Goal: Navigation & Orientation: Find specific page/section

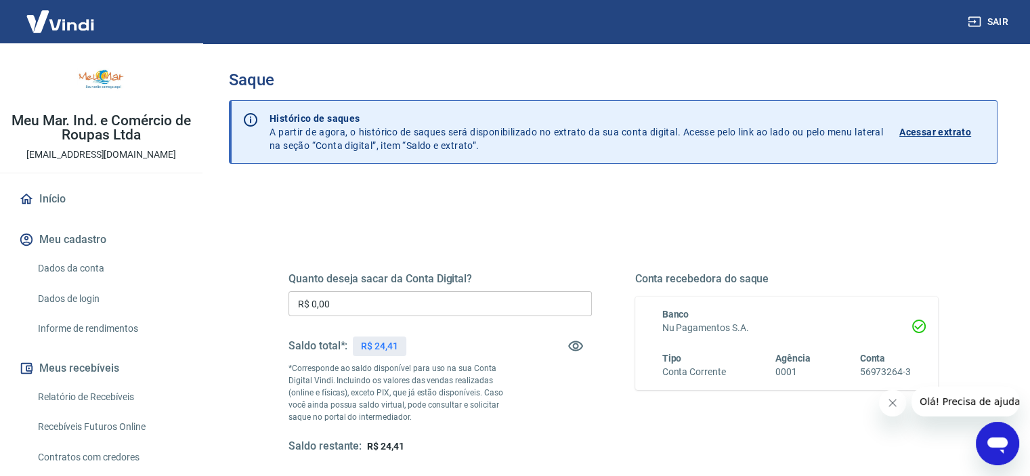
click at [46, 30] on img at bounding box center [60, 21] width 88 height 41
